Goal: Task Accomplishment & Management: Complete application form

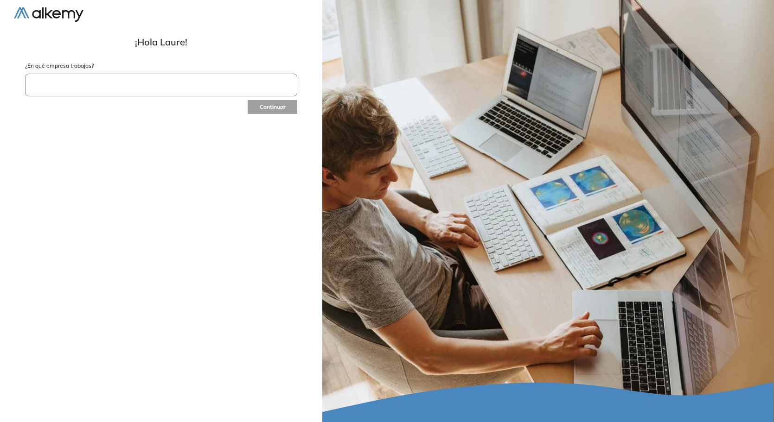
click at [122, 92] on input "text" at bounding box center [161, 85] width 272 height 23
type input "*"
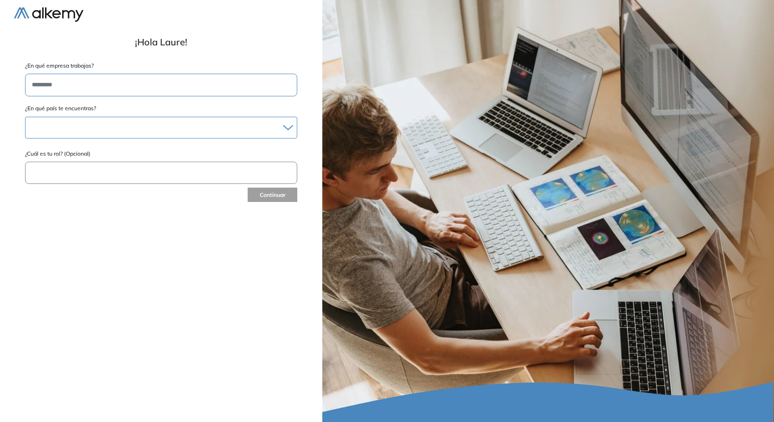
type input "*********"
click at [161, 121] on div at bounding box center [160, 127] width 271 height 13
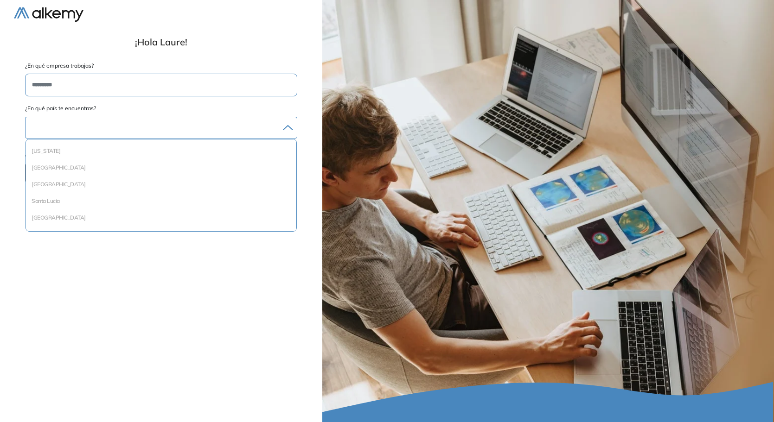
scroll to position [1318, 0]
click at [58, 219] on li "Venezuela" at bounding box center [161, 219] width 263 height 9
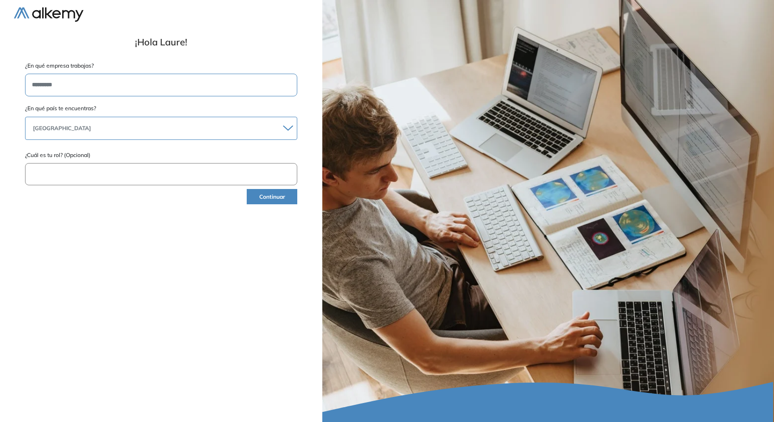
click at [72, 179] on input "text" at bounding box center [161, 174] width 272 height 23
click at [285, 196] on button "Continuar" at bounding box center [272, 196] width 51 height 15
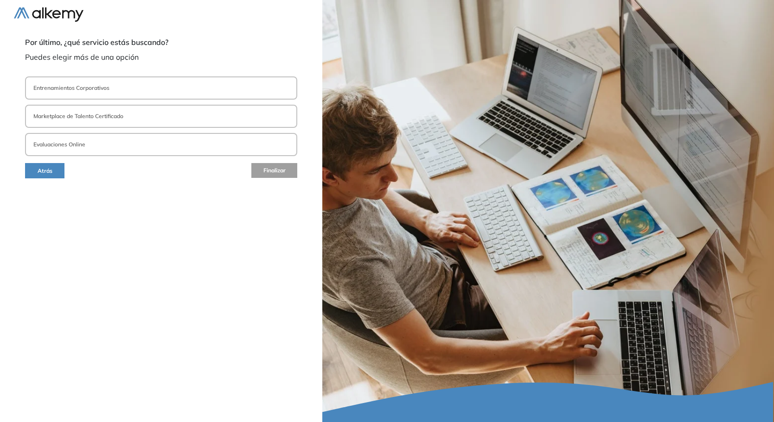
click at [76, 96] on button "Entrenamientos Corporativos" at bounding box center [161, 87] width 272 height 23
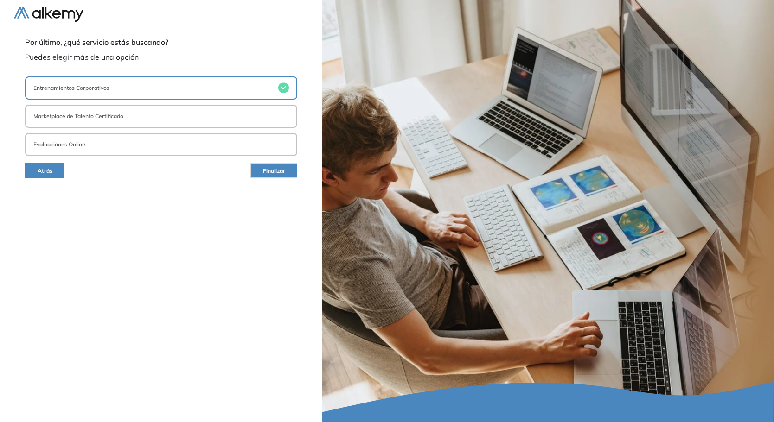
click at [89, 91] on p "Entrenamientos Corporativos" at bounding box center [71, 88] width 76 height 8
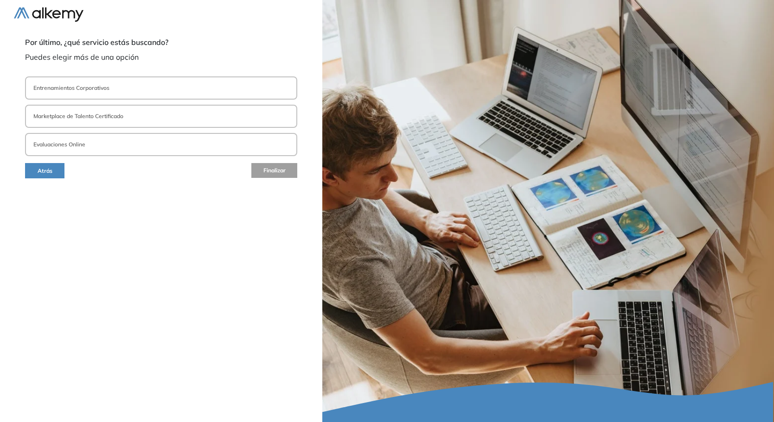
click at [93, 138] on button "Evaluaciones Online" at bounding box center [161, 144] width 272 height 23
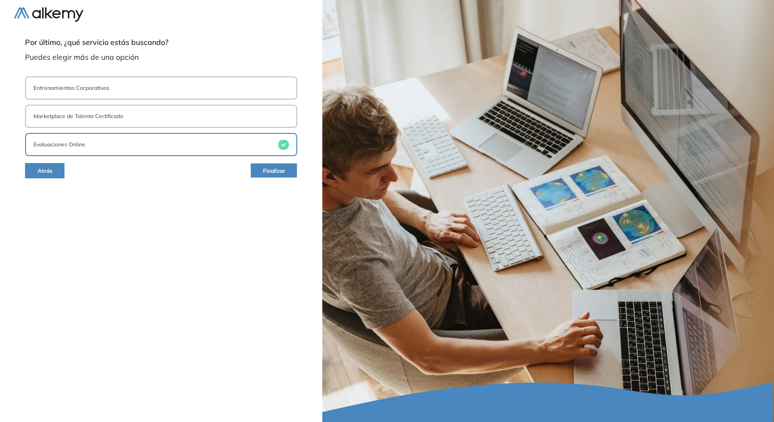
click at [257, 170] on button "Finalizar" at bounding box center [273, 170] width 47 height 15
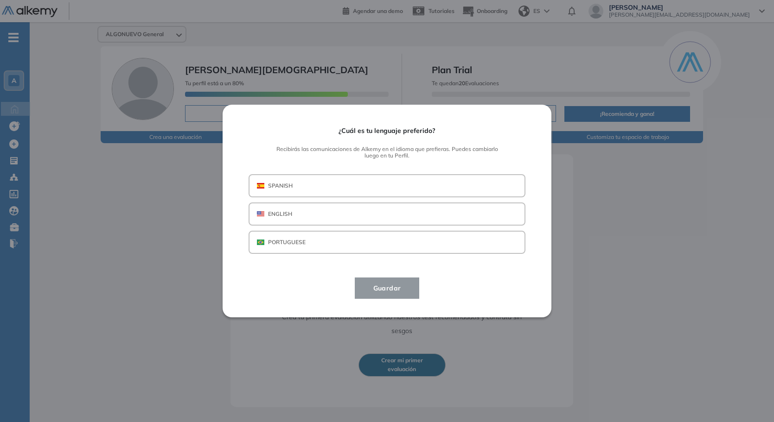
click at [314, 183] on button "SPANISH" at bounding box center [386, 185] width 277 height 23
click at [392, 287] on span "Guardar" at bounding box center [387, 288] width 43 height 11
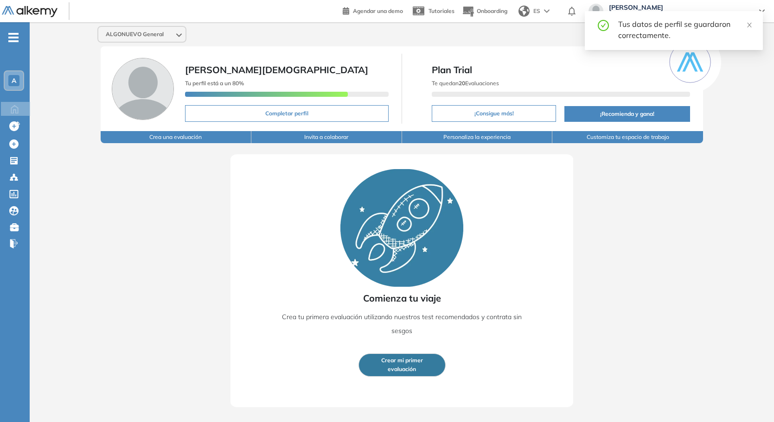
click at [119, 237] on div "Comienza tu viaje Crea tu primera evaluación utilizando nuestros test recomenda…" at bounding box center [401, 275] width 685 height 264
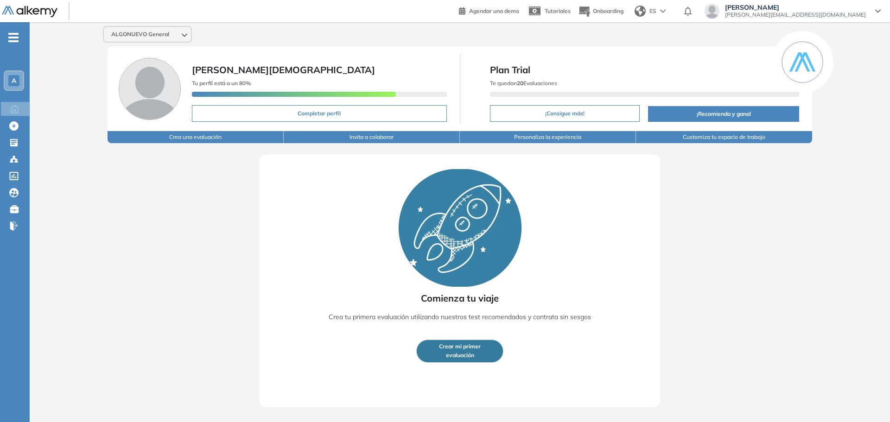
click at [120, 44] on div "ALGONUEVO General laure iglesias Tu perfil está a un 80% Completar perfil Plan …" at bounding box center [460, 214] width 860 height 385
click at [132, 36] on span "ALGONUEVO General" at bounding box center [140, 34] width 58 height 7
click at [829, 14] on span "laureano@algonuevo.com" at bounding box center [795, 14] width 141 height 7
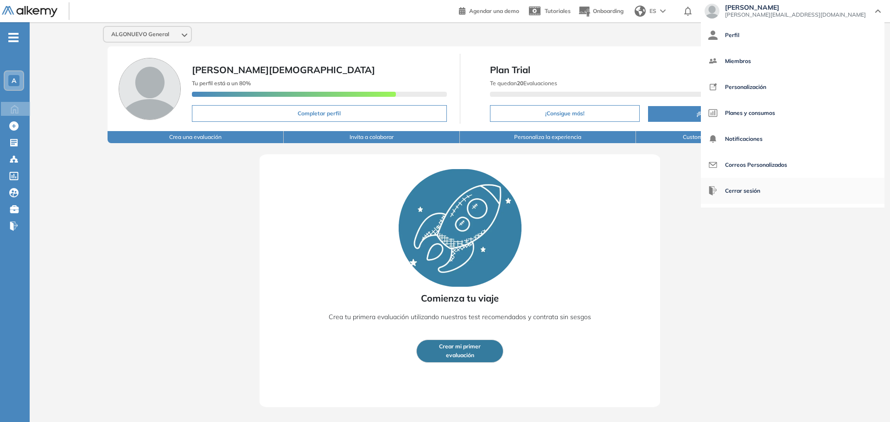
click at [760, 188] on span "Cerrar sesión" at bounding box center [742, 191] width 35 height 22
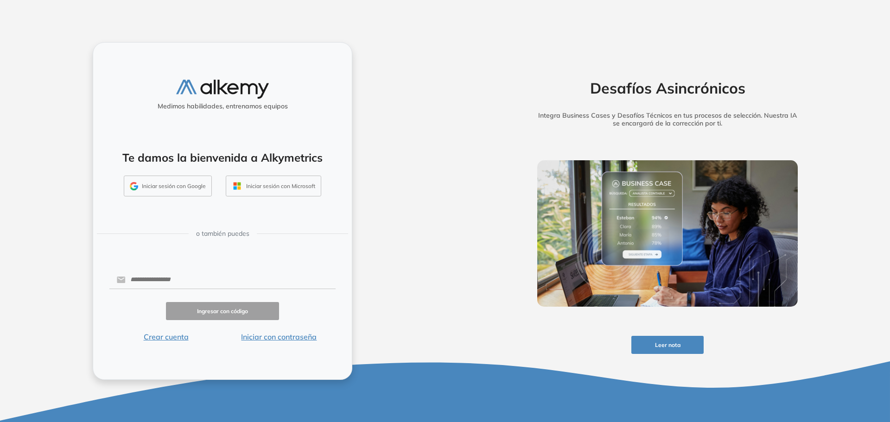
click at [275, 340] on button "Iniciar con contraseña" at bounding box center [279, 336] width 113 height 11
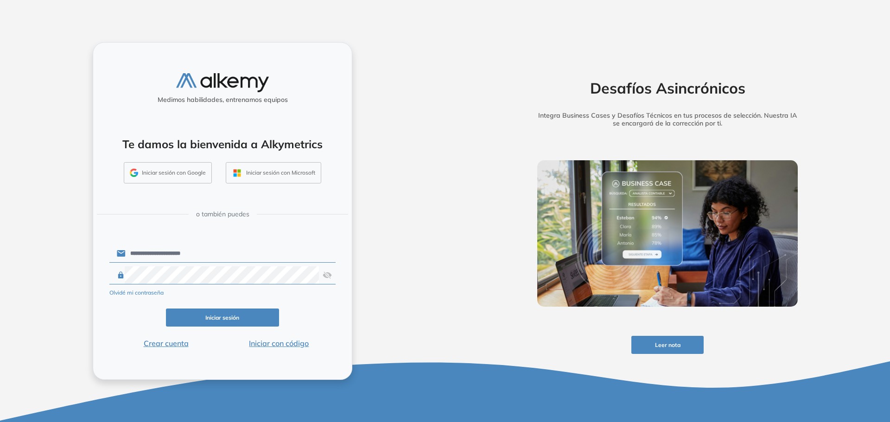
click at [198, 247] on input "**********" at bounding box center [231, 254] width 210 height 18
type input "**********"
click at [248, 317] on button "Iniciar sesión" at bounding box center [222, 318] width 113 height 18
